Goal: Task Accomplishment & Management: Manage account settings

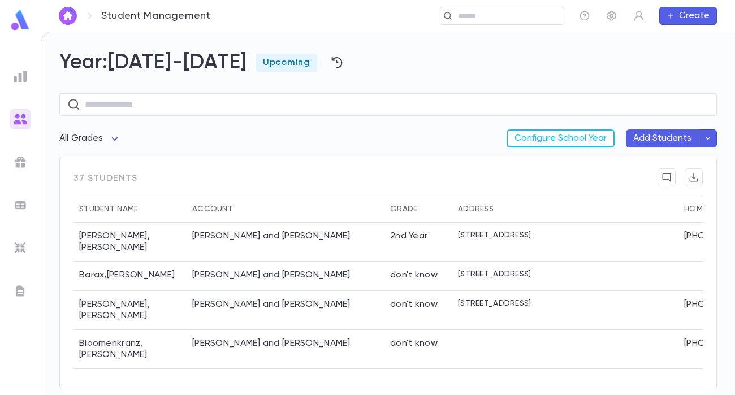
click at [22, 21] on img at bounding box center [20, 20] width 23 height 22
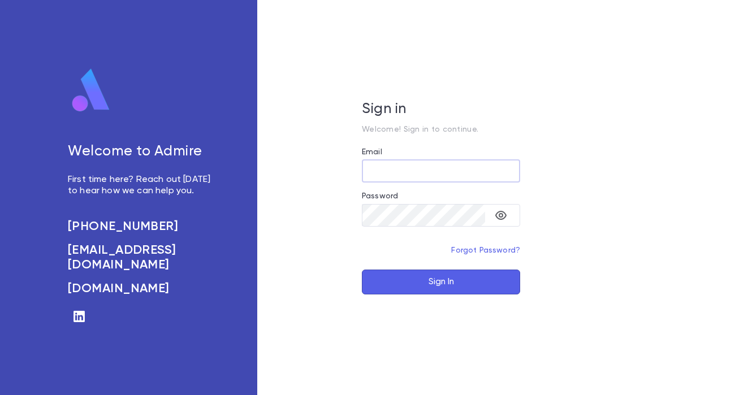
type input "**********"
click at [400, 283] on button "Sign In" at bounding box center [441, 282] width 158 height 25
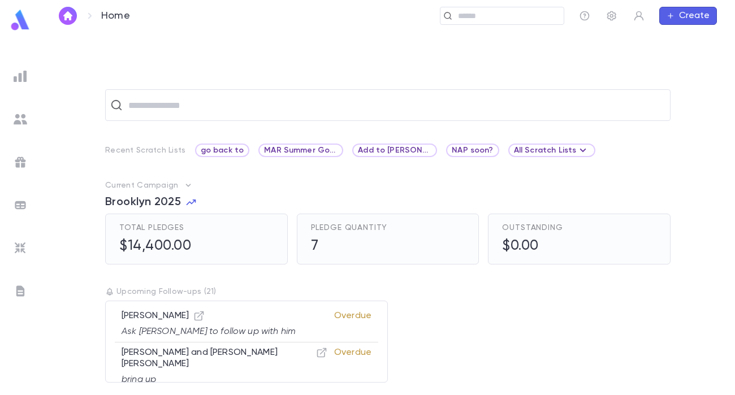
click at [24, 122] on img at bounding box center [21, 120] width 14 height 14
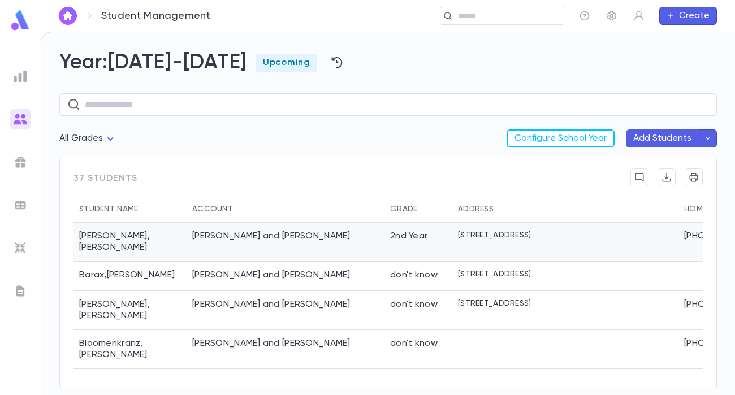
click at [338, 237] on div "[PERSON_NAME] and [PERSON_NAME]" at bounding box center [286, 242] width 198 height 39
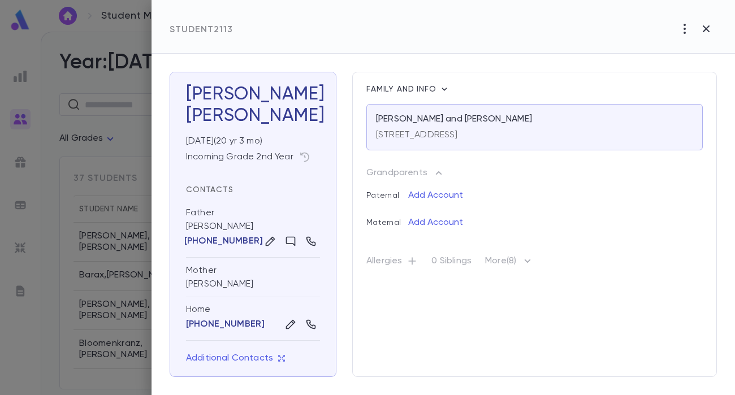
scroll to position [3, 0]
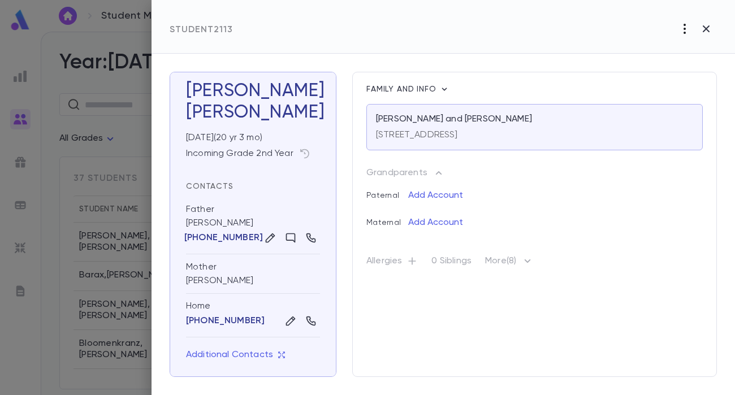
click at [684, 33] on icon "button" at bounding box center [685, 29] width 2 height 10
click at [517, 27] on div at bounding box center [367, 197] width 735 height 395
click at [706, 33] on icon "button" at bounding box center [706, 29] width 14 height 14
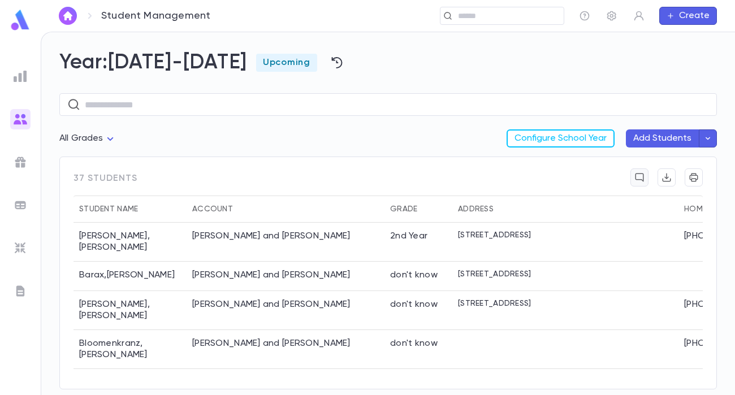
click at [640, 180] on icon "button" at bounding box center [639, 177] width 10 height 11
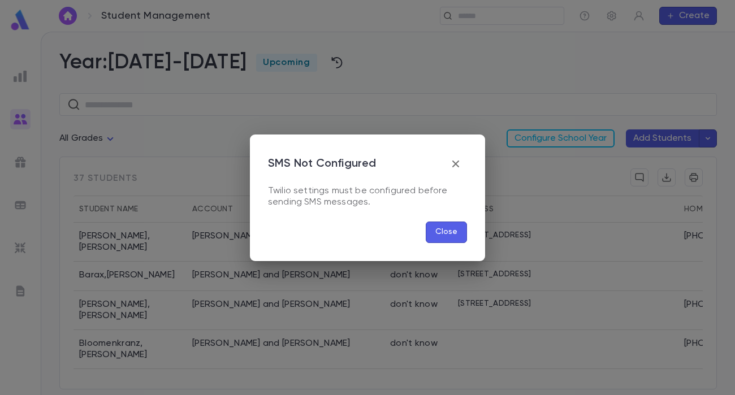
click at [447, 241] on button "Close" at bounding box center [446, 232] width 41 height 21
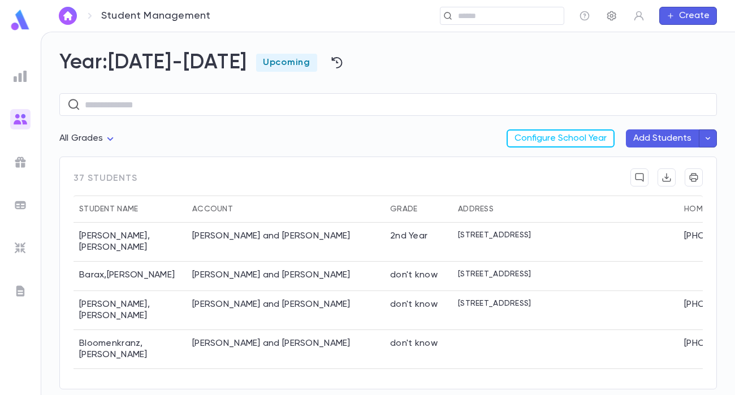
click at [610, 12] on icon "button" at bounding box center [611, 16] width 9 height 10
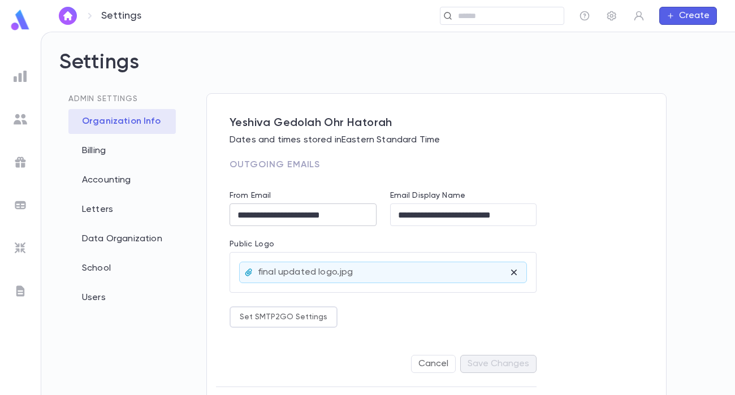
scroll to position [141, 0]
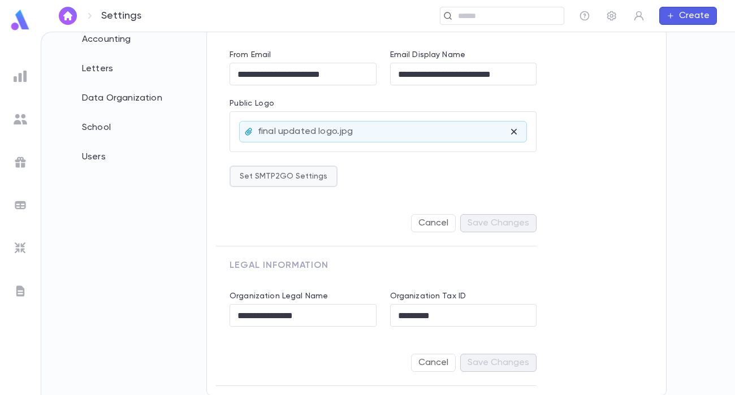
click at [314, 175] on button "Set SMTP2GO Settings" at bounding box center [284, 176] width 108 height 21
click at [399, 163] on div at bounding box center [367, 197] width 735 height 395
click at [111, 127] on div "School" at bounding box center [121, 127] width 107 height 25
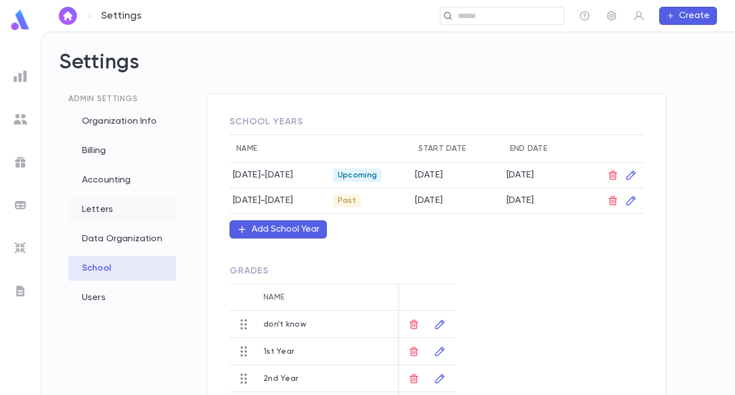
click at [107, 206] on div "Letters" at bounding box center [121, 209] width 107 height 25
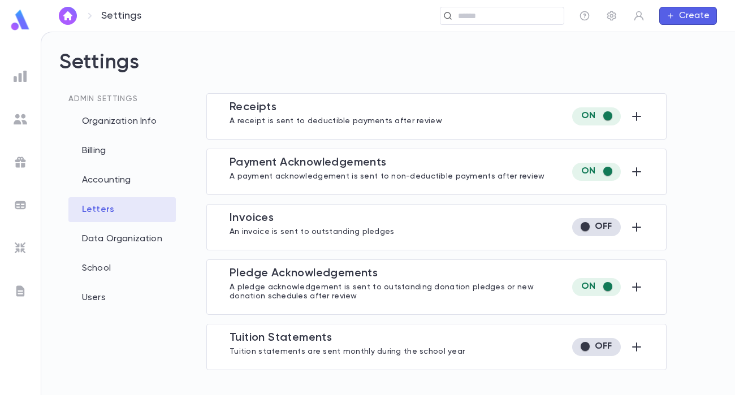
type input "**********"
click at [20, 250] on img at bounding box center [21, 248] width 14 height 14
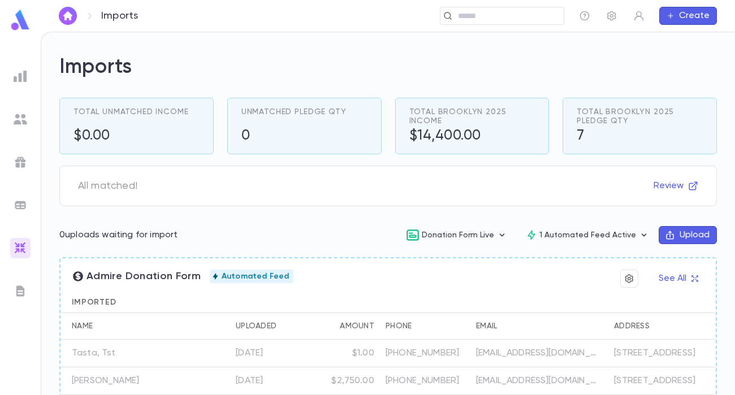
click at [20, 80] on img at bounding box center [21, 77] width 14 height 14
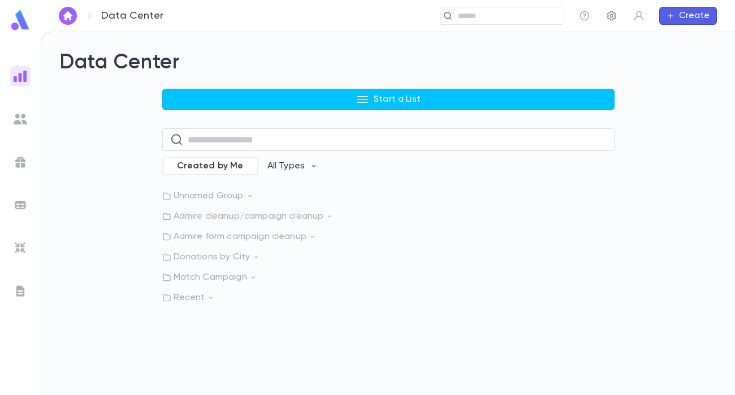
click at [613, 16] on icon "button" at bounding box center [611, 16] width 9 height 10
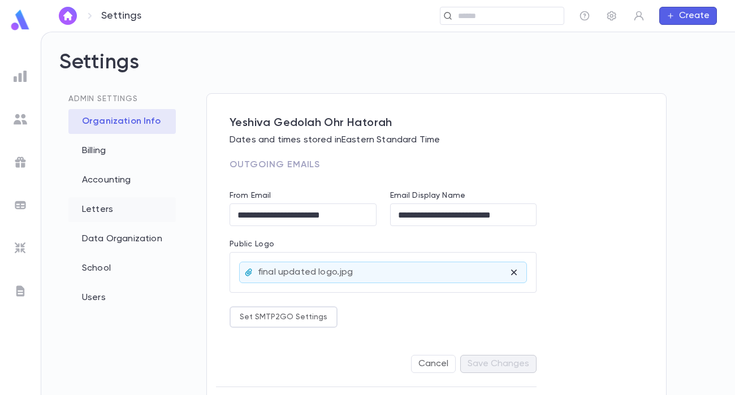
click at [113, 209] on div "Letters" at bounding box center [121, 209] width 107 height 25
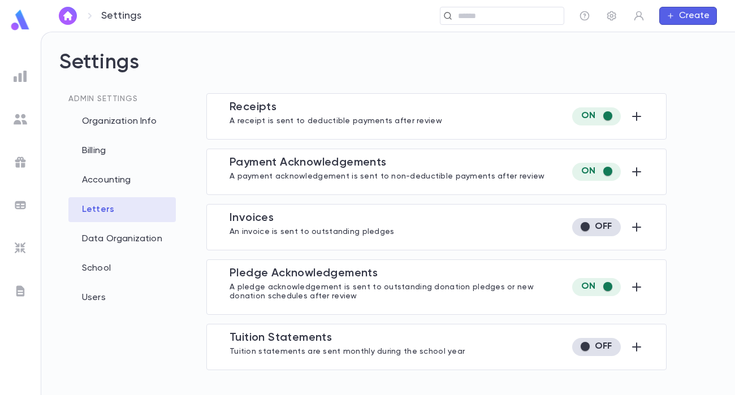
type input "**********"
click at [636, 346] on icon "button" at bounding box center [636, 347] width 9 height 9
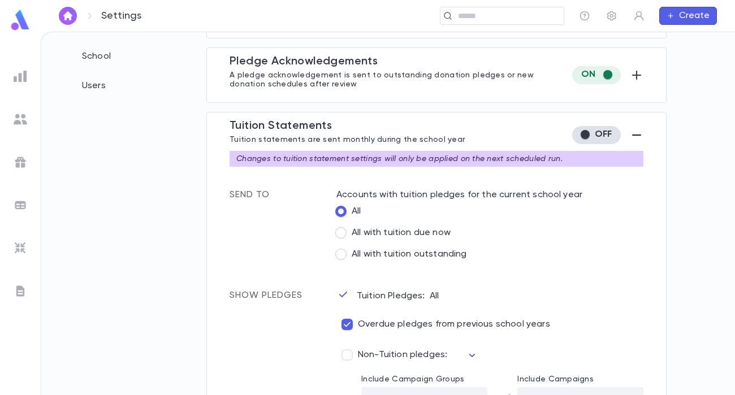
scroll to position [213, 0]
click at [634, 136] on icon "button" at bounding box center [637, 135] width 14 height 14
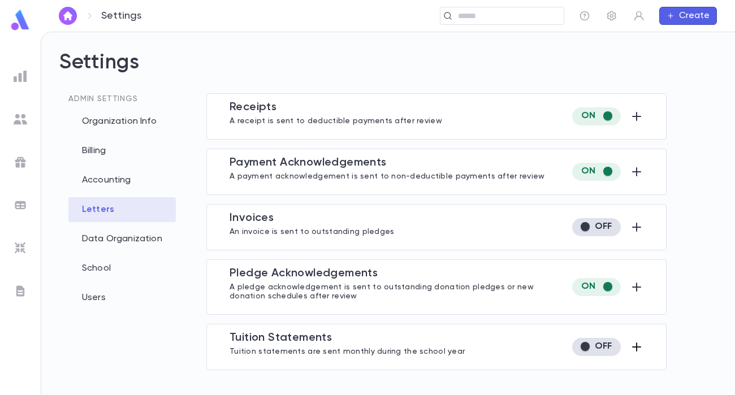
scroll to position [0, 0]
